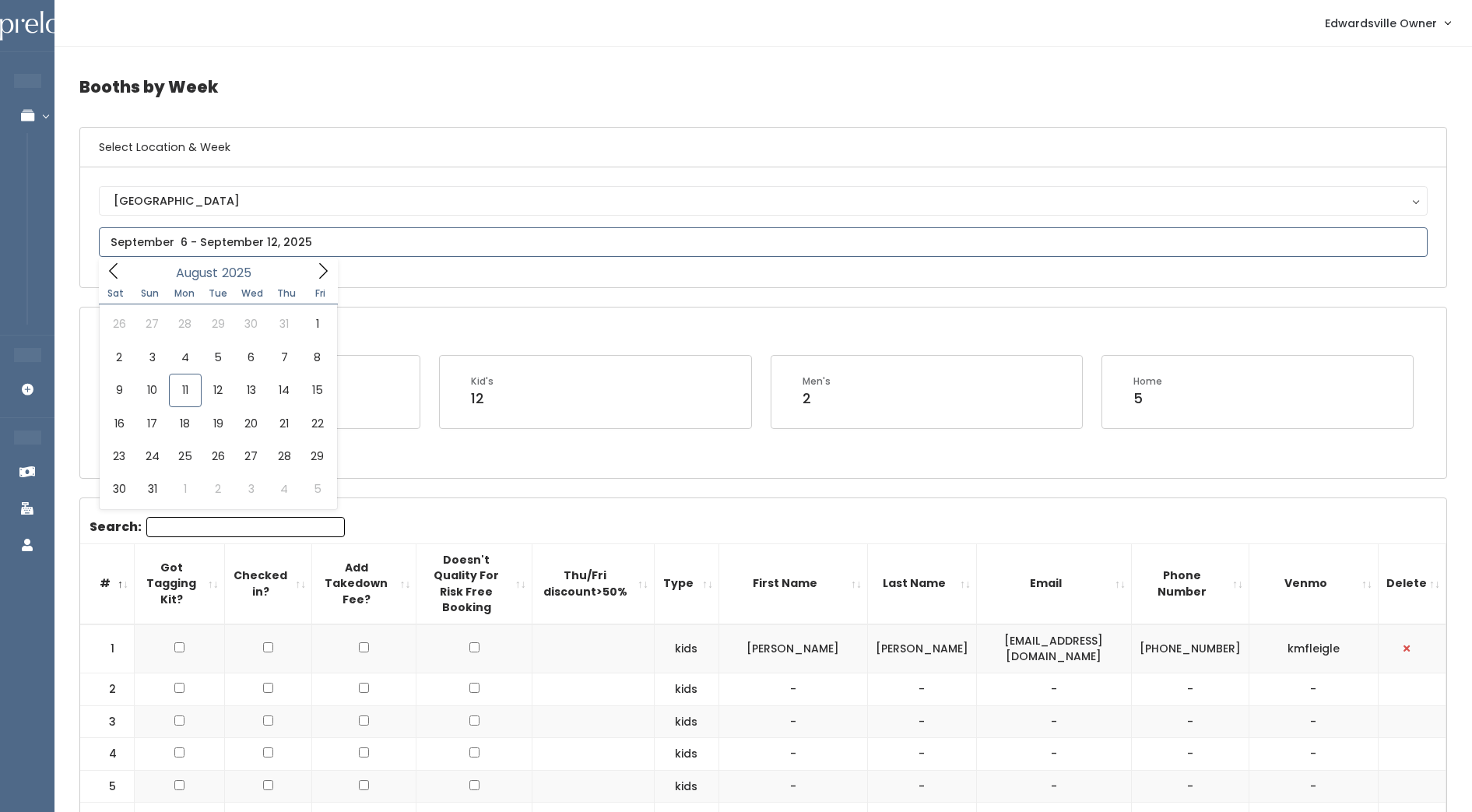
click at [263, 245] on input "text" at bounding box center [763, 241] width 1329 height 30
type input "August 9 to August 15"
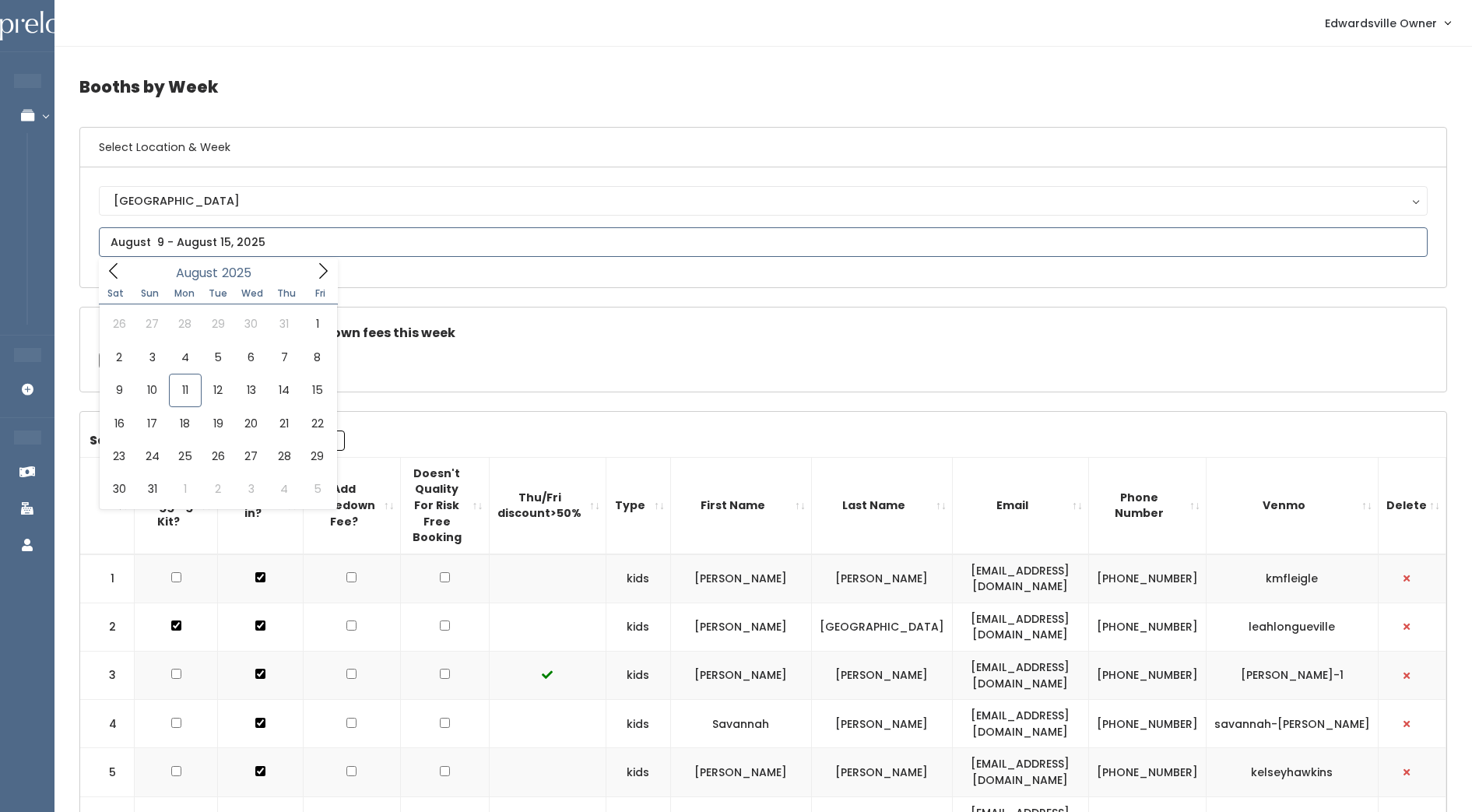
click at [255, 248] on input "text" at bounding box center [763, 241] width 1329 height 30
type input "August 16 to August 22"
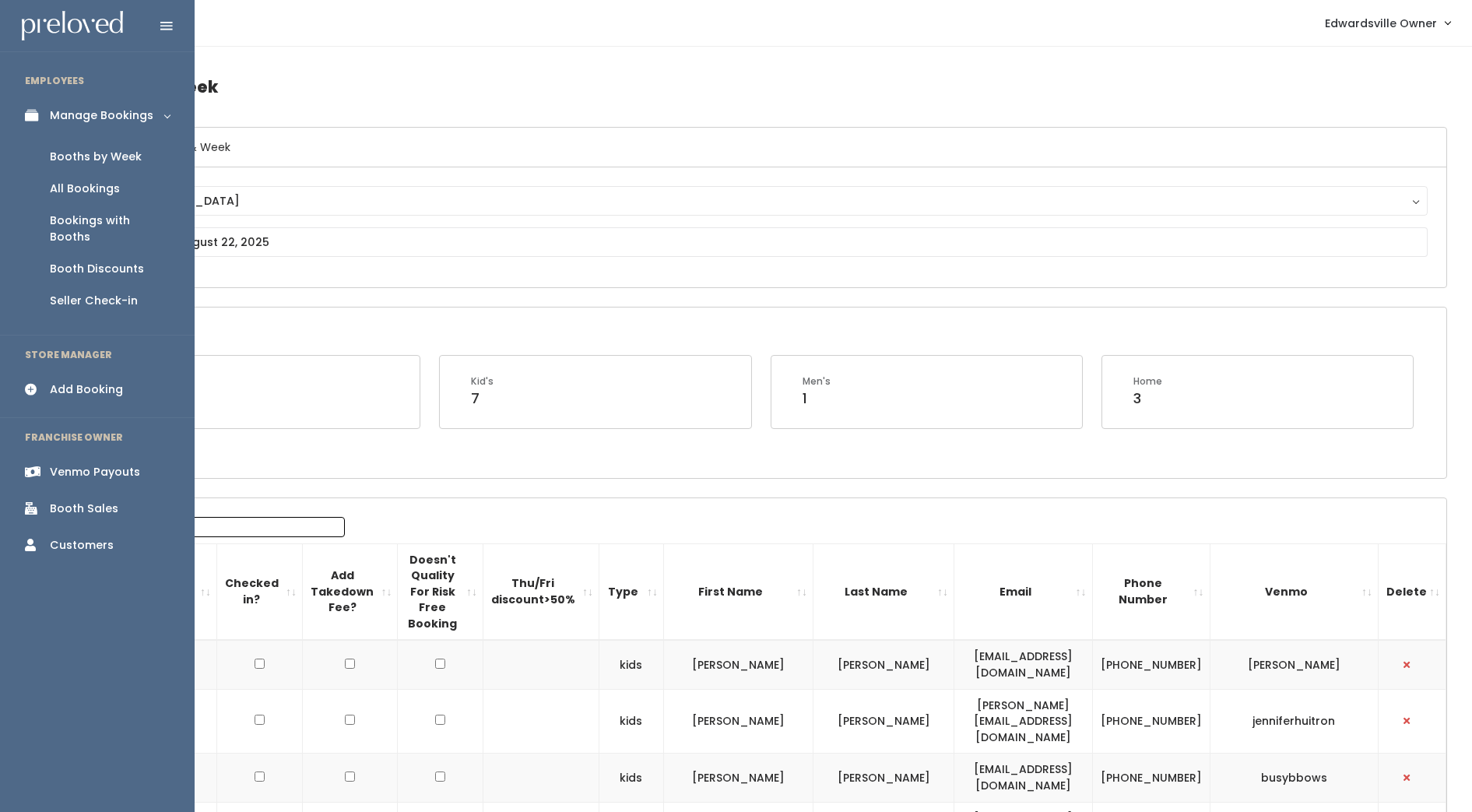
click at [53, 381] on div "Add Booking" at bounding box center [86, 389] width 73 height 16
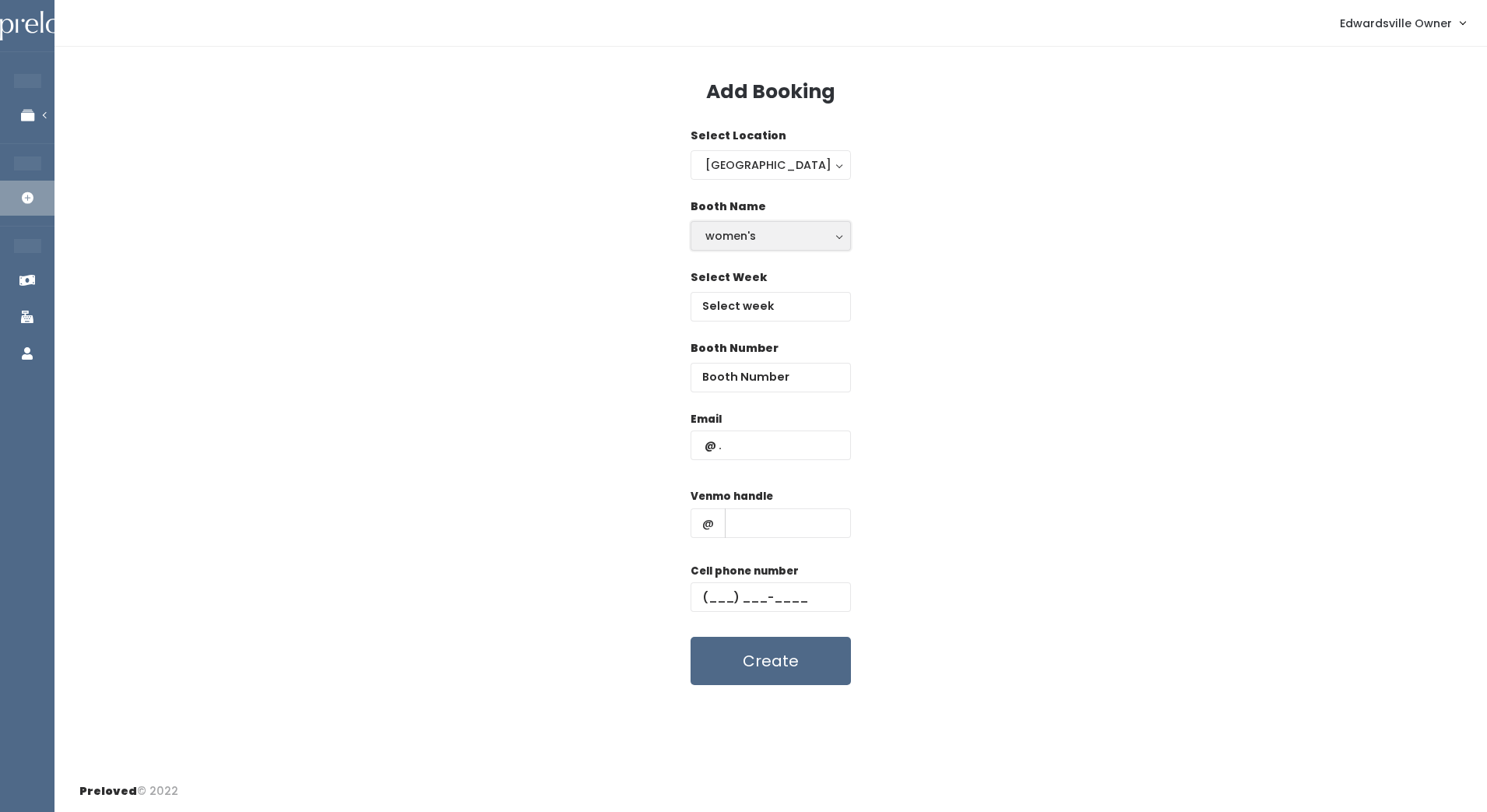
click at [838, 240] on button "women's" at bounding box center [770, 235] width 160 height 30
click at [802, 296] on link "kid's" at bounding box center [771, 298] width 159 height 28
click at [815, 242] on div "kid's" at bounding box center [771, 235] width 130 height 17
click at [792, 279] on link "women's" at bounding box center [771, 270] width 159 height 28
select select "womens"
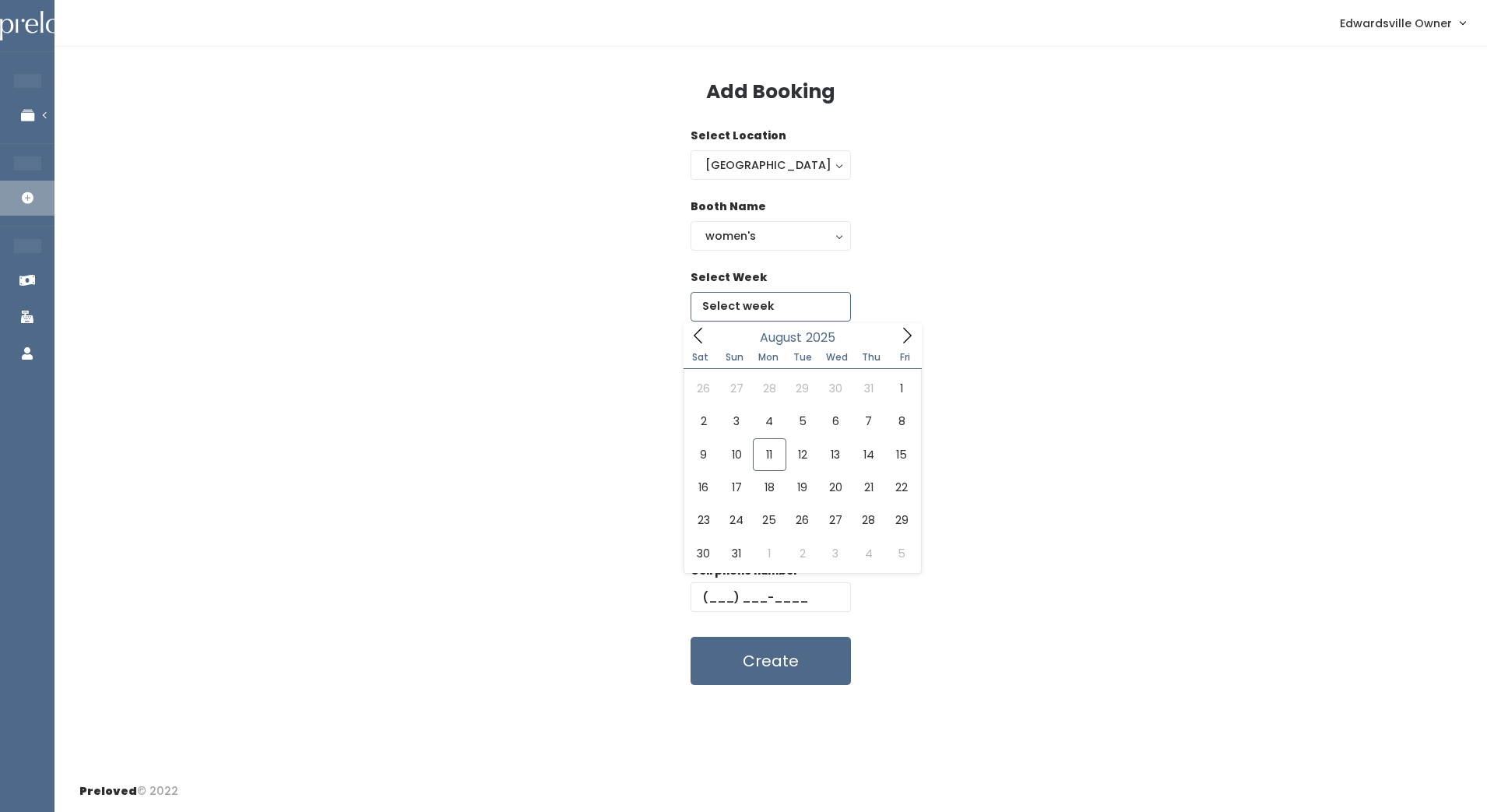
click at [782, 305] on input "text" at bounding box center [770, 307] width 160 height 30
type input "August 16 to August 22"
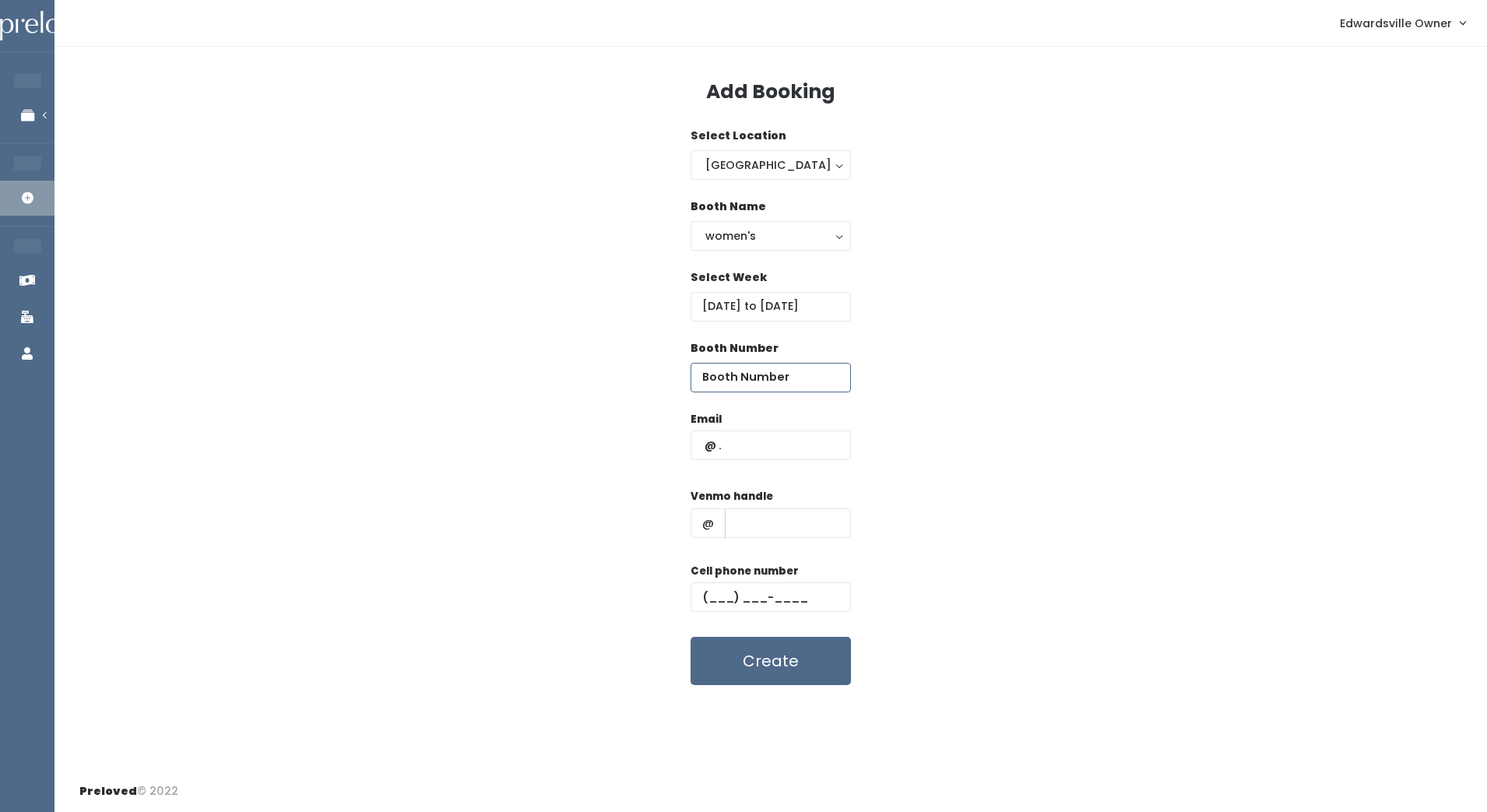
click at [780, 367] on input "number" at bounding box center [770, 377] width 160 height 30
type input "14"
click at [761, 442] on input "text" at bounding box center [770, 445] width 160 height 30
type input "jjhelm7@gmail.com"
click at [789, 525] on input "text" at bounding box center [788, 522] width 126 height 30
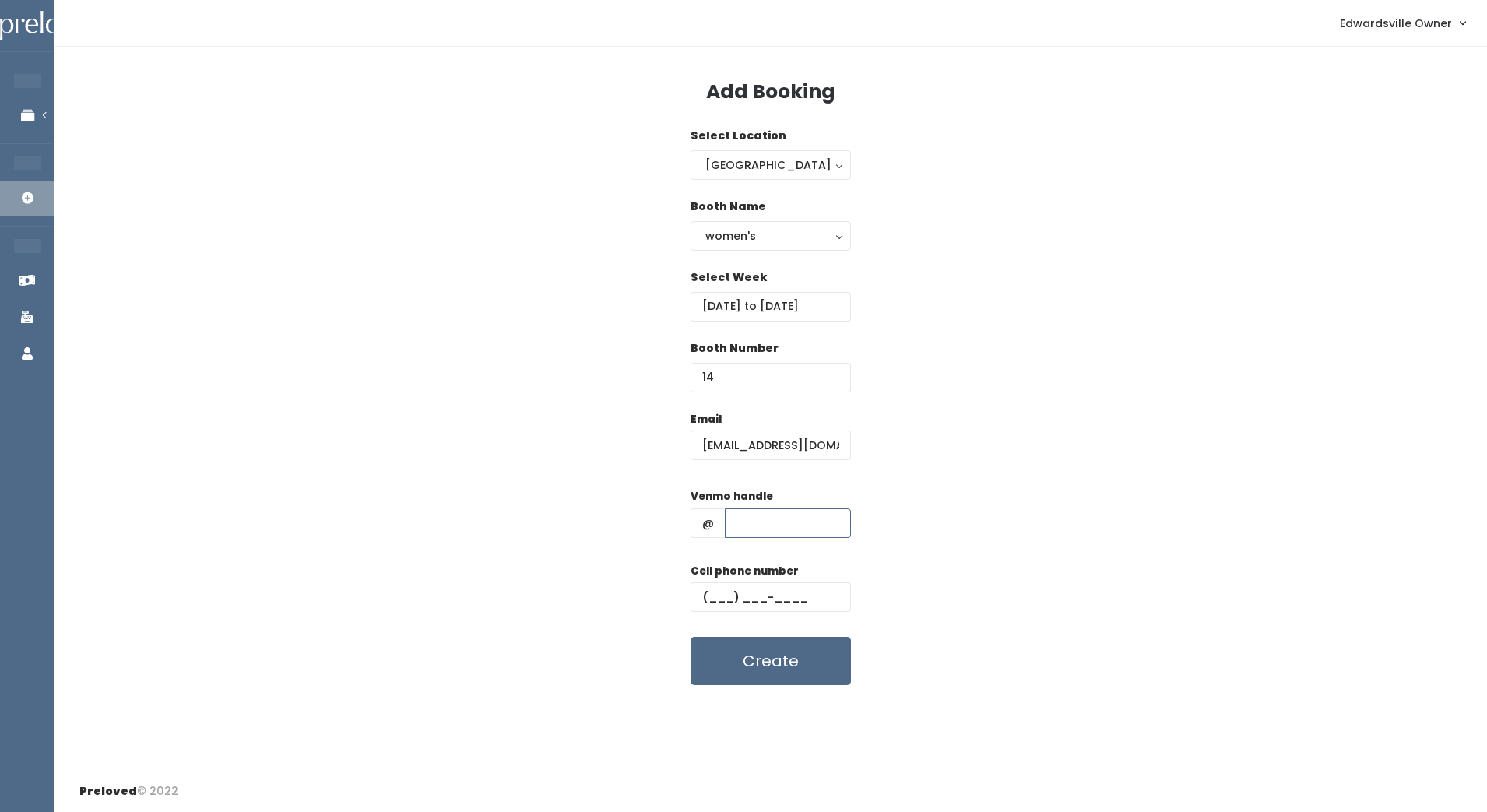
type input "Jess-Helm"
click at [721, 596] on input "text" at bounding box center [770, 597] width 160 height 30
click at [801, 586] on input "[PHONE_NUMBER]" at bounding box center [770, 597] width 160 height 30
click at [801, 585] on input "[PHONE_NUMBER]" at bounding box center [770, 597] width 160 height 30
type input "(6__) ___-____"
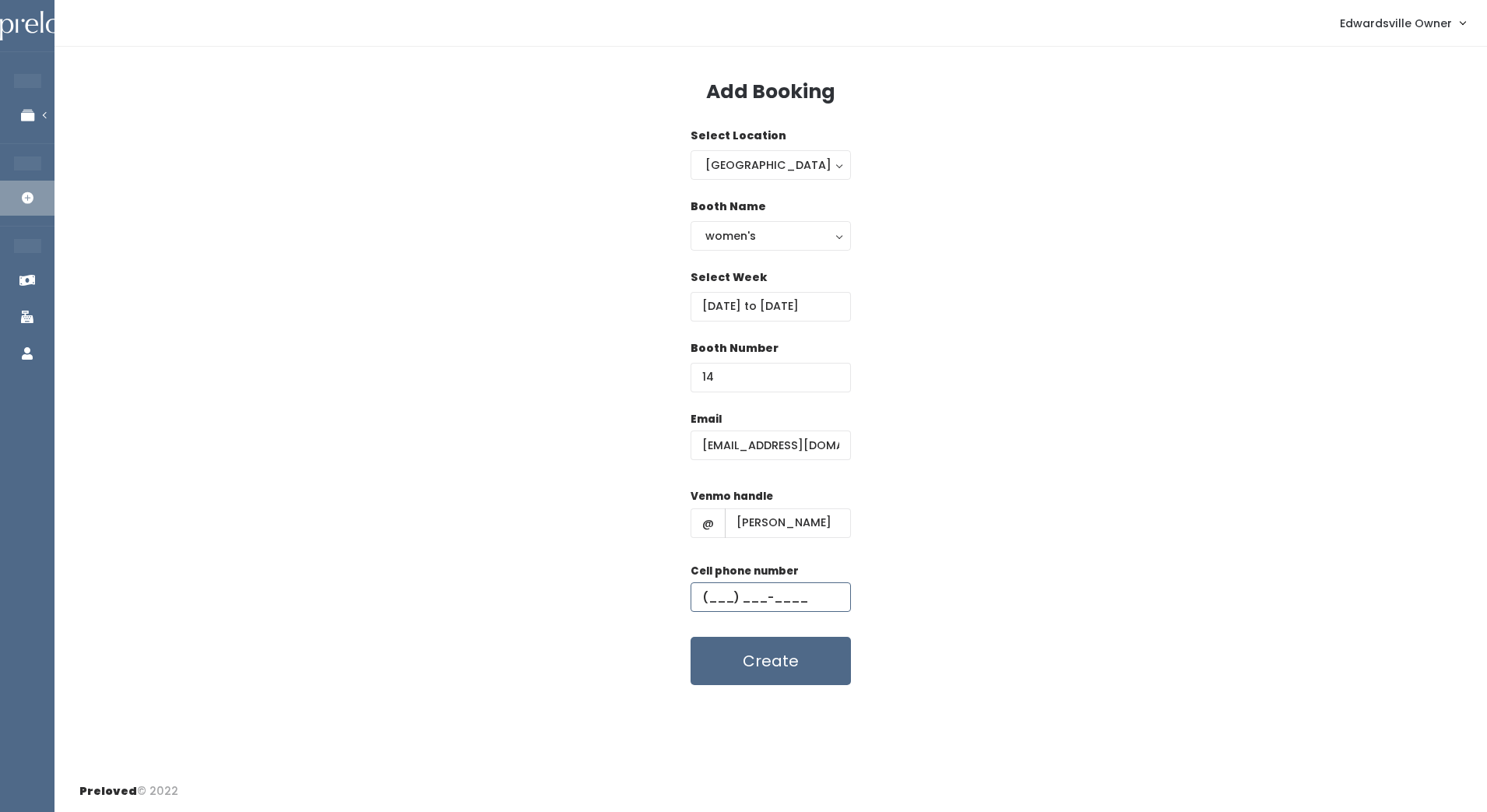
click at [801, 585] on input "text" at bounding box center [770, 597] width 160 height 30
type input "[PHONE_NUMBER]"
click at [796, 671] on button "Create" at bounding box center [770, 660] width 160 height 48
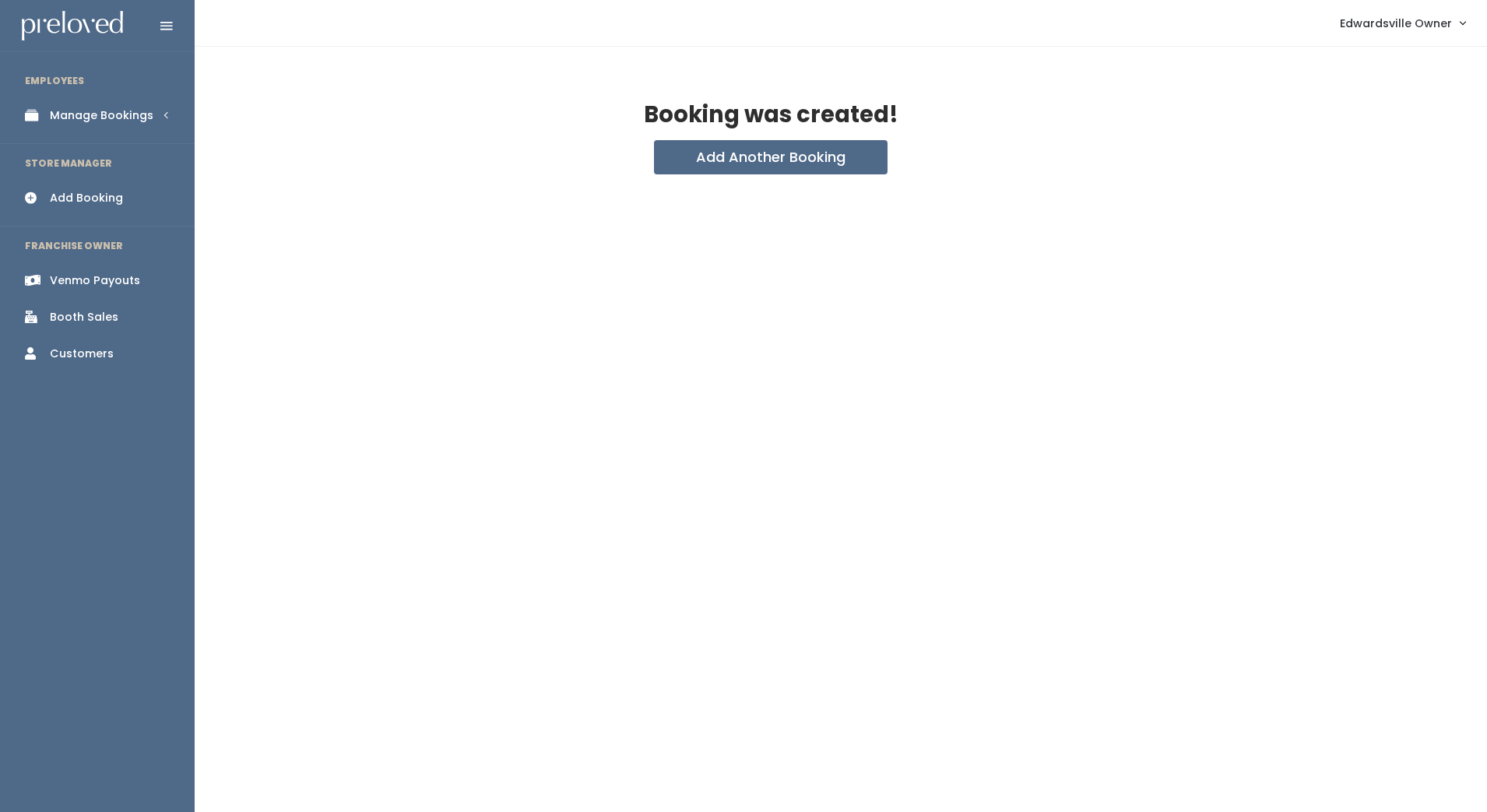
click at [51, 20] on img at bounding box center [73, 26] width 102 height 30
click at [115, 118] on div "Manage Bookings" at bounding box center [102, 115] width 103 height 16
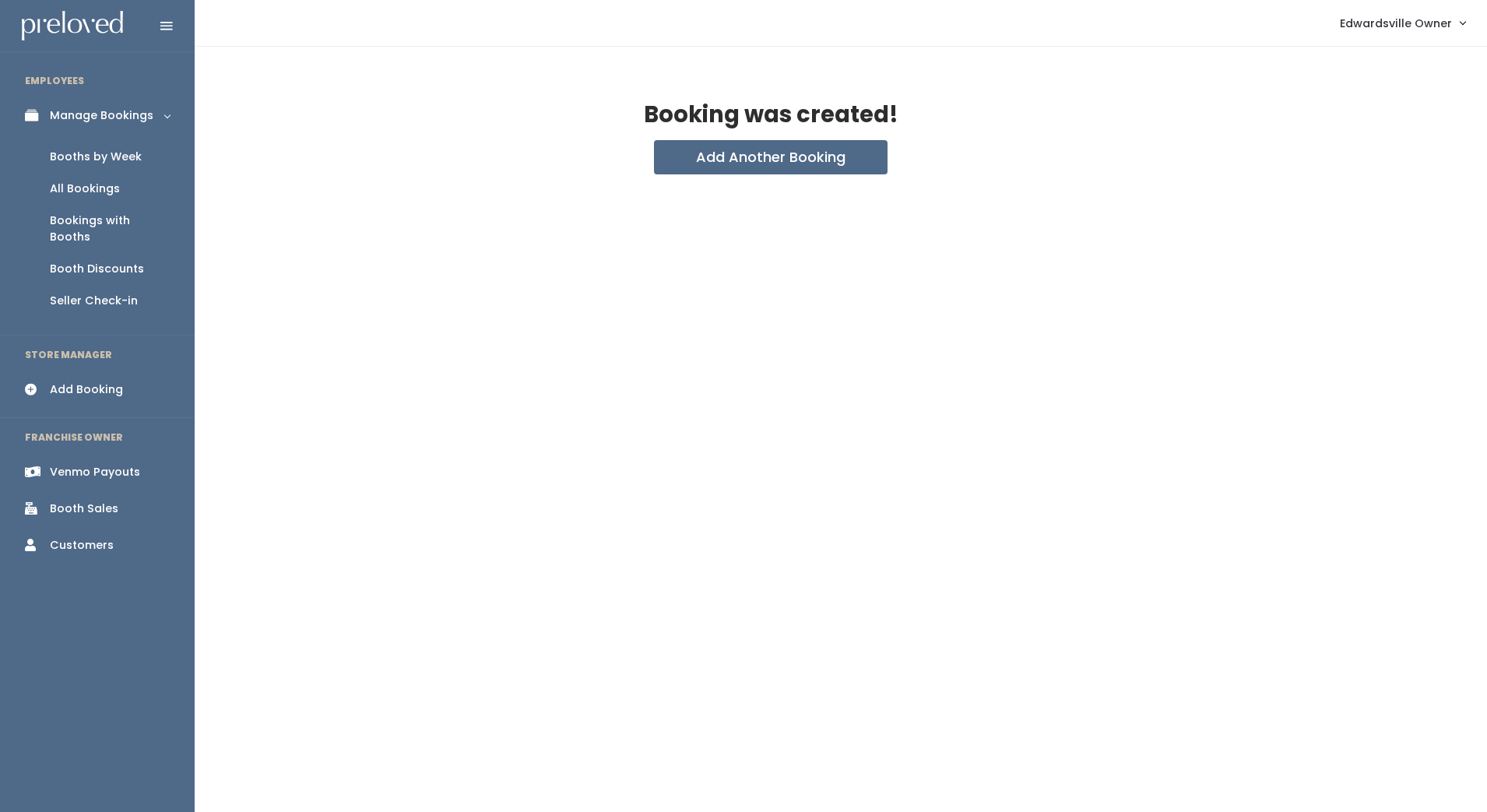
click at [108, 149] on div "Booths by Week" at bounding box center [96, 157] width 91 height 16
